Goal: Information Seeking & Learning: Learn about a topic

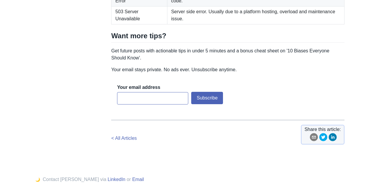
scroll to position [1069, 0]
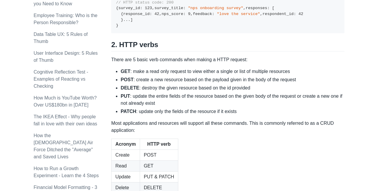
scroll to position [522, 0]
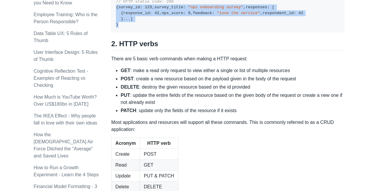
drag, startPoint x: 120, startPoint y: 121, endPoint x: 113, endPoint y: 46, distance: 74.8
click at [113, 33] on pre "// HTTP status code: 200 { survey_id : 123 , survey_title : "nps onboarding sur…" at bounding box center [227, 13] width 233 height 39
click at [163, 33] on pre "// HTTP status code: 200 { survey_id : 123 , survey_title : "nps onboarding sur…" at bounding box center [227, 13] width 233 height 39
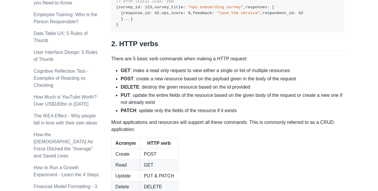
click at [131, 33] on pre "// HTTP status code: 200 { survey_id : 123 , survey_title : "nps onboarding sur…" at bounding box center [227, 13] width 233 height 39
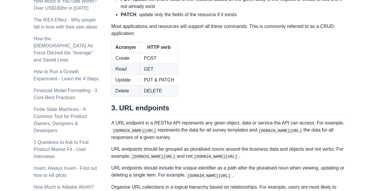
scroll to position [619, 0]
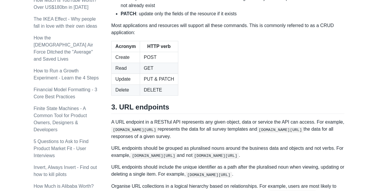
drag, startPoint x: 113, startPoint y: 40, endPoint x: 251, endPoint y: 55, distance: 138.7
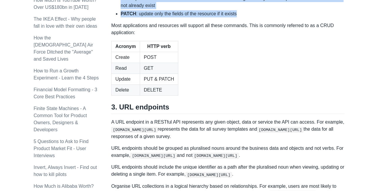
drag, startPoint x: 238, startPoint y: 106, endPoint x: 113, endPoint y: 44, distance: 139.4
drag, startPoint x: 113, startPoint y: 42, endPoint x: 239, endPoint y: 105, distance: 140.6
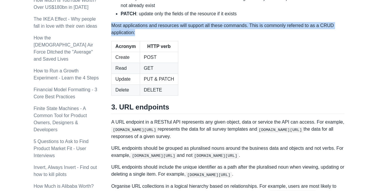
drag, startPoint x: 112, startPoint y: 119, endPoint x: 137, endPoint y: 126, distance: 26.3
click at [137, 36] on p "Most applications and resources will support all these commands. This is common…" at bounding box center [227, 29] width 233 height 14
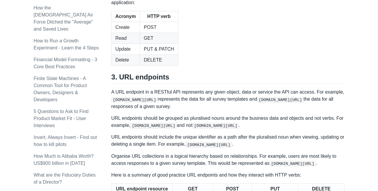
scroll to position [651, 0]
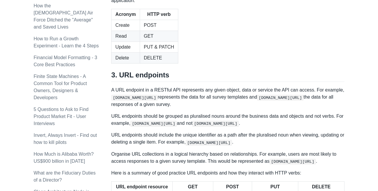
drag, startPoint x: 237, startPoint y: 75, endPoint x: 118, endPoint y: 25, distance: 129.4
drag, startPoint x: 113, startPoint y: 24, endPoint x: 237, endPoint y: 78, distance: 135.6
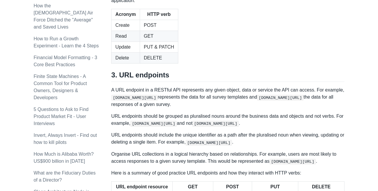
drag, startPoint x: 135, startPoint y: 93, endPoint x: 111, endPoint y: 23, distance: 73.2
drag, startPoint x: 137, startPoint y: 94, endPoint x: 112, endPoint y: 21, distance: 77.2
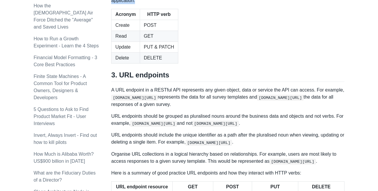
drag, startPoint x: 135, startPoint y: 95, endPoint x: 111, endPoint y: 24, distance: 74.7
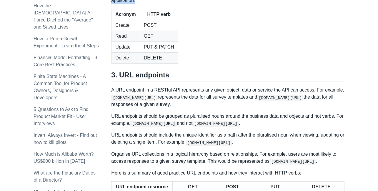
drag, startPoint x: 135, startPoint y: 93, endPoint x: 111, endPoint y: 24, distance: 72.5
drag, startPoint x: 237, startPoint y: 75, endPoint x: 134, endPoint y: 22, distance: 116.3
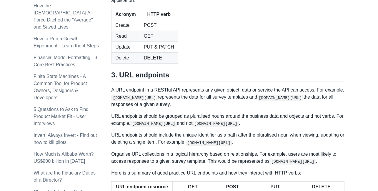
drag, startPoint x: 111, startPoint y: 22, endPoint x: 236, endPoint y: 74, distance: 135.5
drag, startPoint x: 236, startPoint y: 74, endPoint x: 113, endPoint y: 21, distance: 134.8
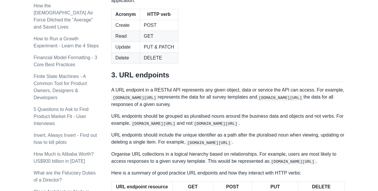
drag, startPoint x: 238, startPoint y: 75, endPoint x: 132, endPoint y: 17, distance: 120.7
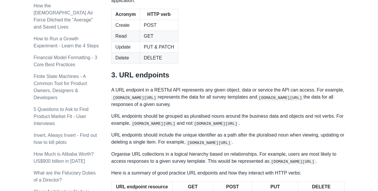
drag, startPoint x: 112, startPoint y: 23, endPoint x: 237, endPoint y: 74, distance: 135.6
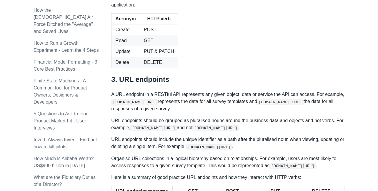
scroll to position [647, 0]
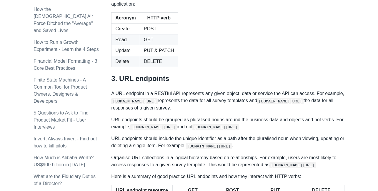
drag, startPoint x: 236, startPoint y: 77, endPoint x: 135, endPoint y: 98, distance: 103.5
drag, startPoint x: 135, startPoint y: 98, endPoint x: 112, endPoint y: 11, distance: 89.8
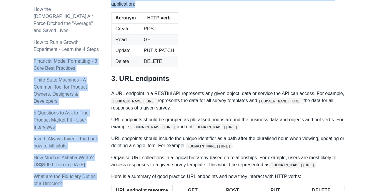
drag, startPoint x: 136, startPoint y: 99, endPoint x: 111, endPoint y: 26, distance: 76.3
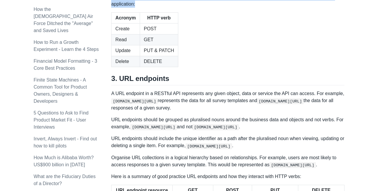
drag, startPoint x: 112, startPoint y: 26, endPoint x: 136, endPoint y: 98, distance: 76.2
click at [136, 8] on p "Most applications and resources will support all these commands. This is common…" at bounding box center [227, 1] width 233 height 14
drag, startPoint x: 136, startPoint y: 98, endPoint x: 112, endPoint y: 25, distance: 77.4
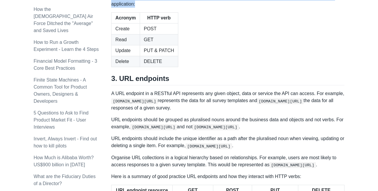
click at [136, 8] on p "Most applications and resources will support all these commands. This is common…" at bounding box center [227, 1] width 233 height 14
drag, startPoint x: 136, startPoint y: 99, endPoint x: 112, endPoint y: 26, distance: 77.0
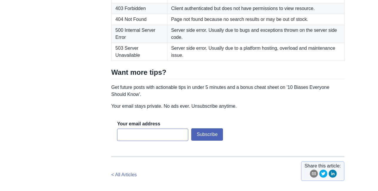
scroll to position [1035, 0]
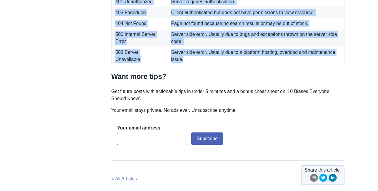
drag, startPoint x: 184, startPoint y: 160, endPoint x: 117, endPoint y: 51, distance: 126.9
drag, startPoint x: 109, startPoint y: 38, endPoint x: 201, endPoint y: 169, distance: 160.2
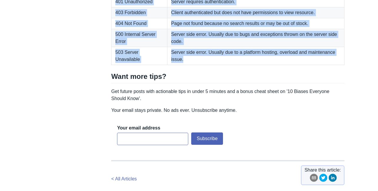
drag, startPoint x: 184, startPoint y: 158, endPoint x: 106, endPoint y: 40, distance: 141.2
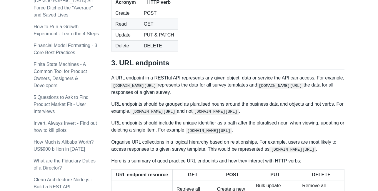
scroll to position [669, 0]
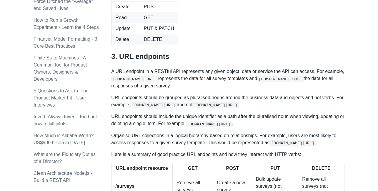
click at [194, 63] on h2 "3. URL endpoints" at bounding box center [227, 57] width 233 height 11
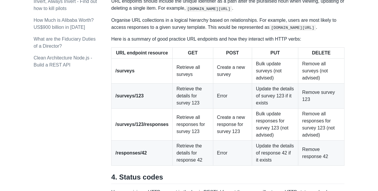
scroll to position [784, 0]
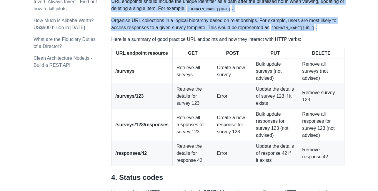
drag, startPoint x: 204, startPoint y: 127, endPoint x: 123, endPoint y: 37, distance: 120.6
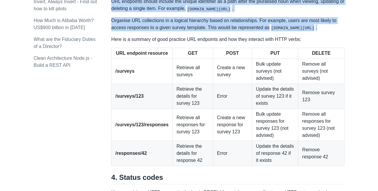
drag, startPoint x: 111, startPoint y: 48, endPoint x: 197, endPoint y: 129, distance: 118.8
click at [197, 31] on p "Organise URL collections in a logical hierarchy based on relationships. For exa…" at bounding box center [227, 24] width 233 height 14
drag, startPoint x: 195, startPoint y: 127, endPoint x: 109, endPoint y: 50, distance: 115.8
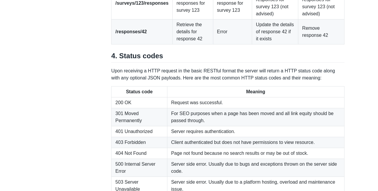
scroll to position [905, 0]
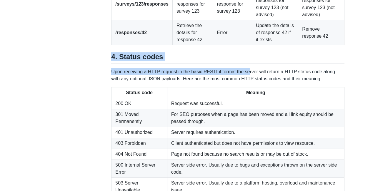
drag, startPoint x: 106, startPoint y: 154, endPoint x: 249, endPoint y: 169, distance: 143.8
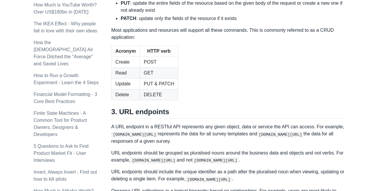
scroll to position [613, 0]
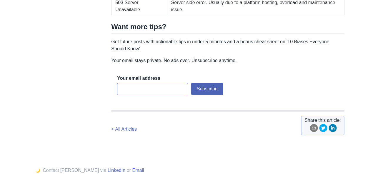
scroll to position [166, 0]
